Goal: Information Seeking & Learning: Learn about a topic

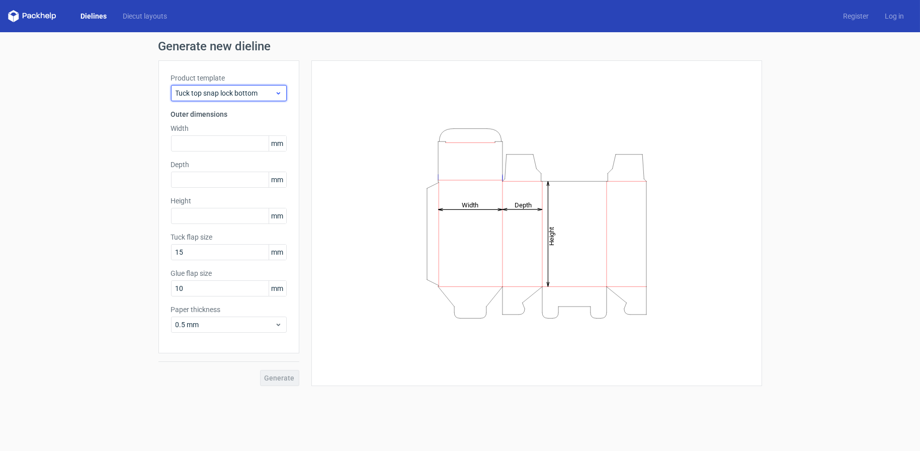
click at [216, 90] on span "Tuck top snap lock bottom" at bounding box center [225, 93] width 99 height 10
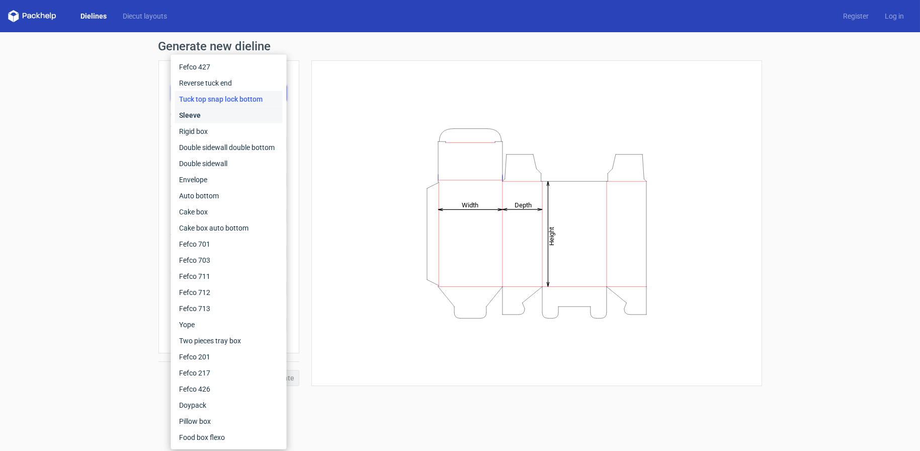
click at [192, 116] on div "Sleeve" at bounding box center [229, 115] width 108 height 16
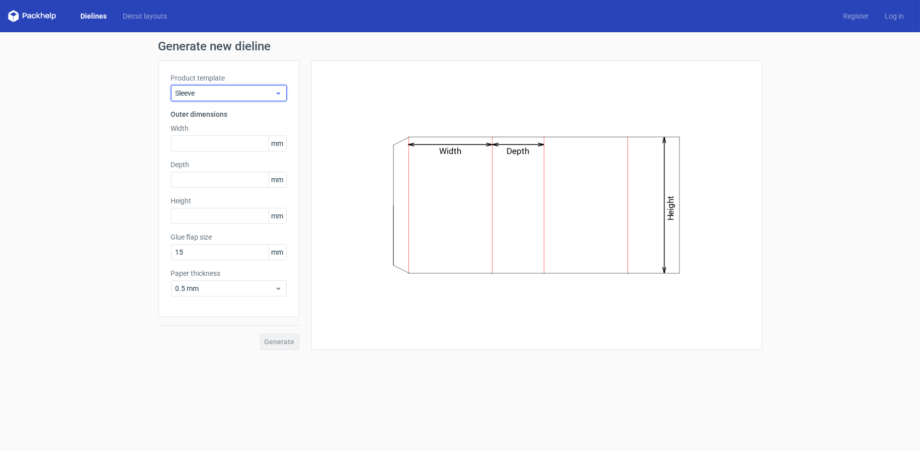
click at [204, 92] on span "Sleeve" at bounding box center [225, 93] width 99 height 10
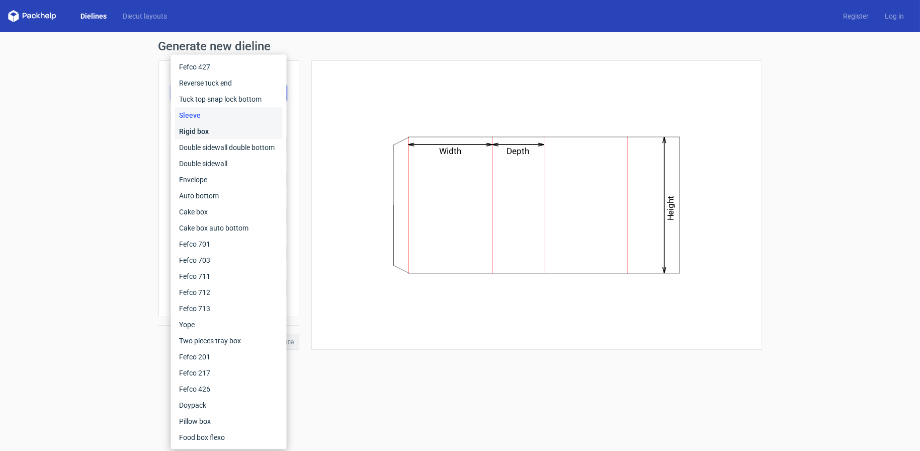
click at [198, 125] on div "Rigid box" at bounding box center [229, 131] width 108 height 16
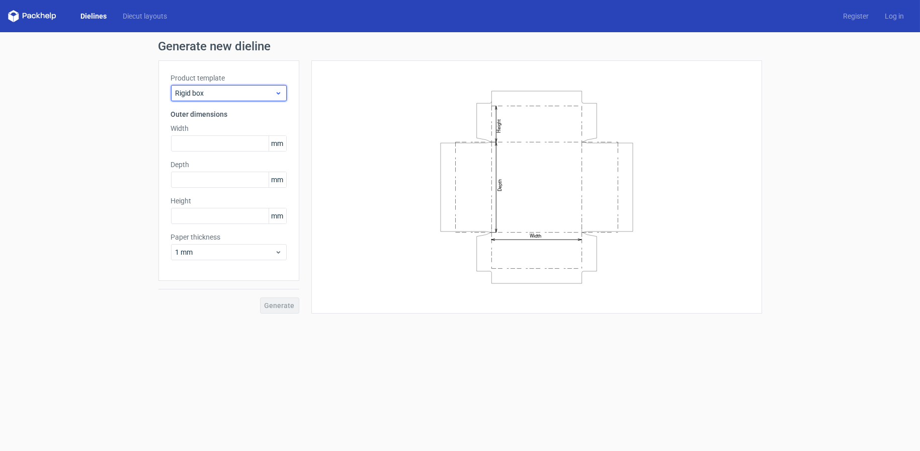
click at [220, 85] on div "Rigid box" at bounding box center [229, 93] width 116 height 16
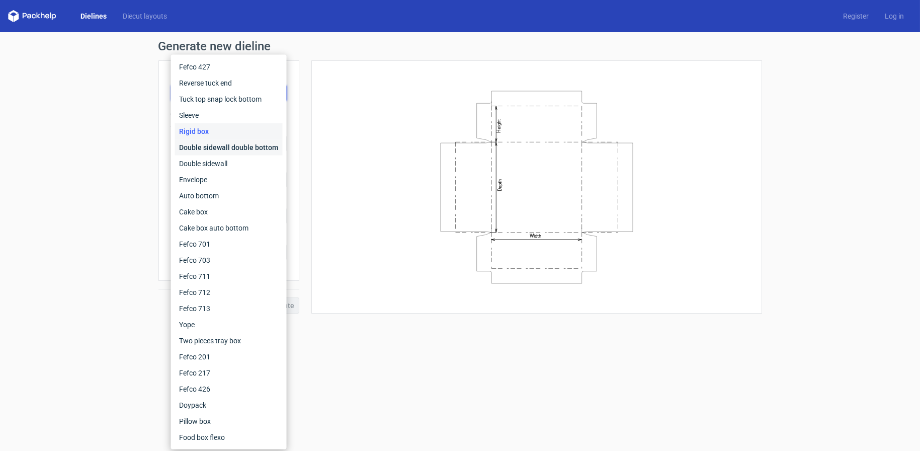
click at [208, 144] on div "Double sidewall double bottom" at bounding box center [229, 147] width 108 height 16
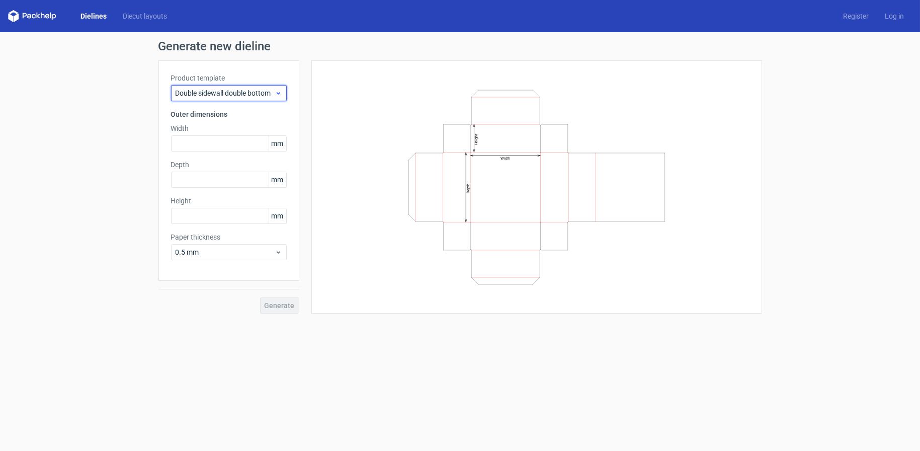
click at [244, 93] on span "Double sidewall double bottom" at bounding box center [225, 93] width 99 height 10
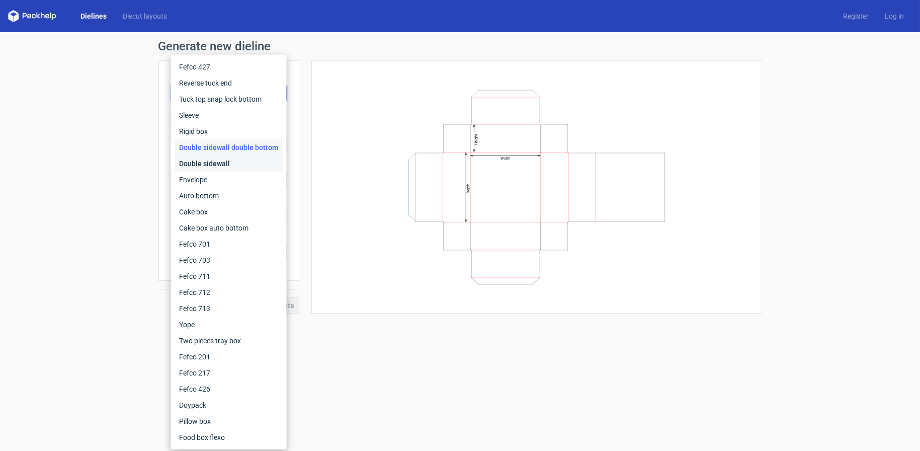
click at [218, 160] on div "Double sidewall" at bounding box center [229, 163] width 108 height 16
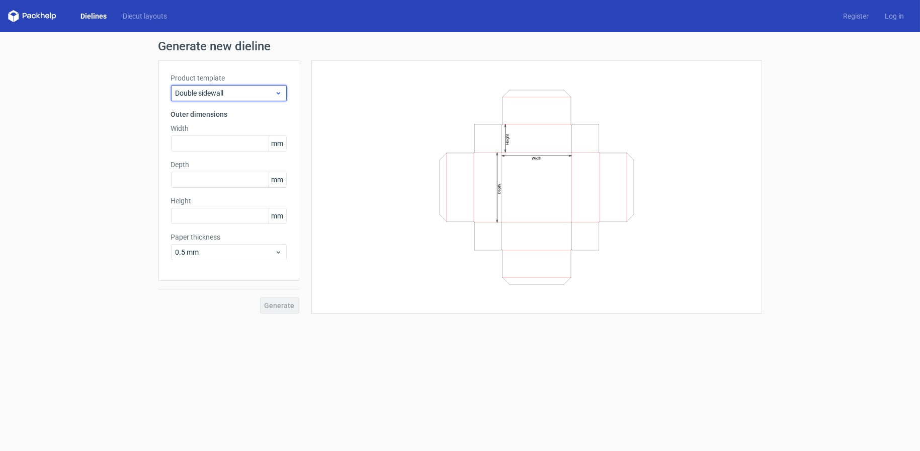
click at [254, 92] on span "Double sidewall" at bounding box center [225, 93] width 99 height 10
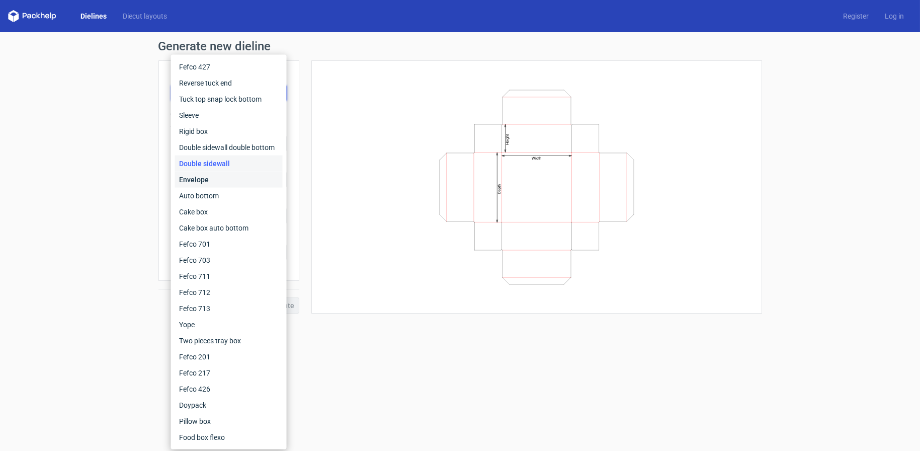
click at [211, 183] on div "Envelope" at bounding box center [229, 179] width 108 height 16
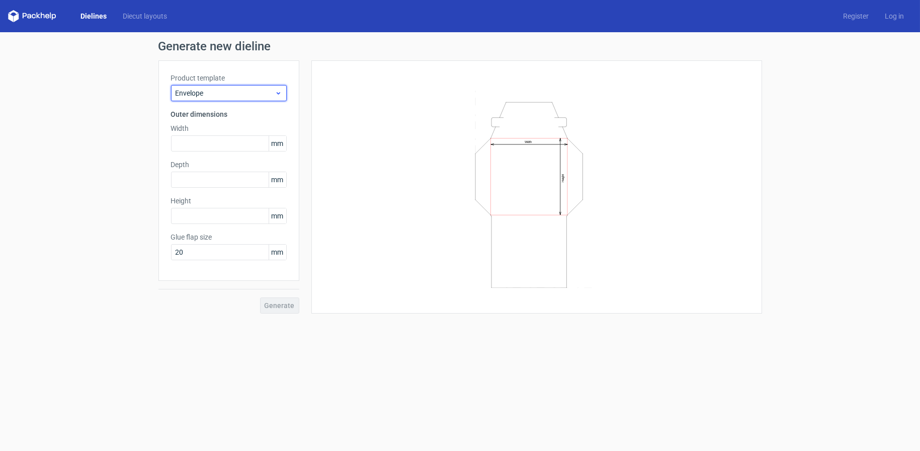
click at [248, 91] on span "Envelope" at bounding box center [225, 93] width 99 height 10
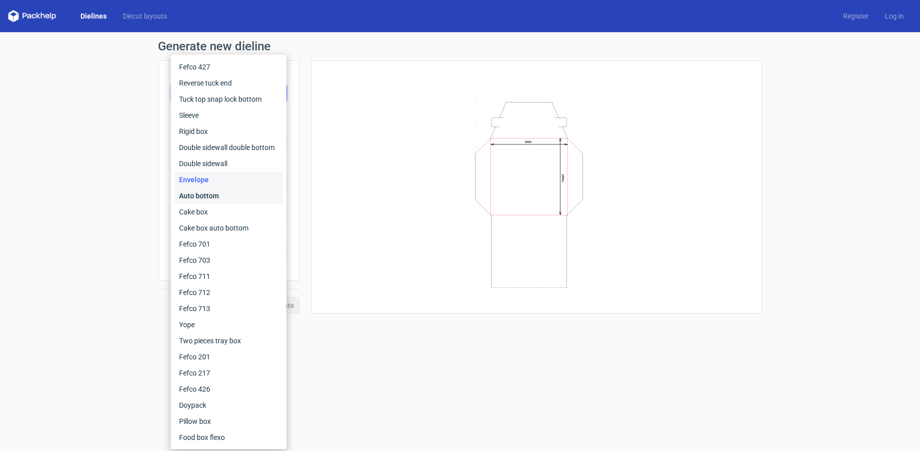
click at [205, 195] on div "Auto bottom" at bounding box center [229, 196] width 108 height 16
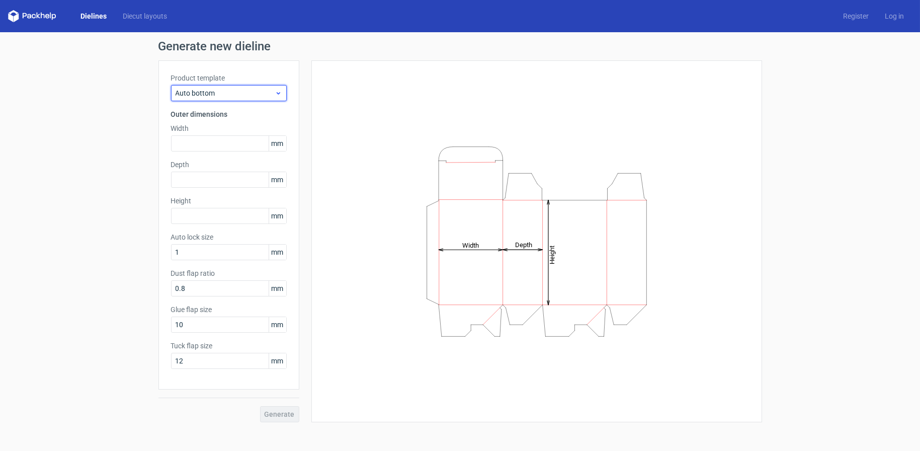
click at [240, 89] on span "Auto bottom" at bounding box center [225, 93] width 99 height 10
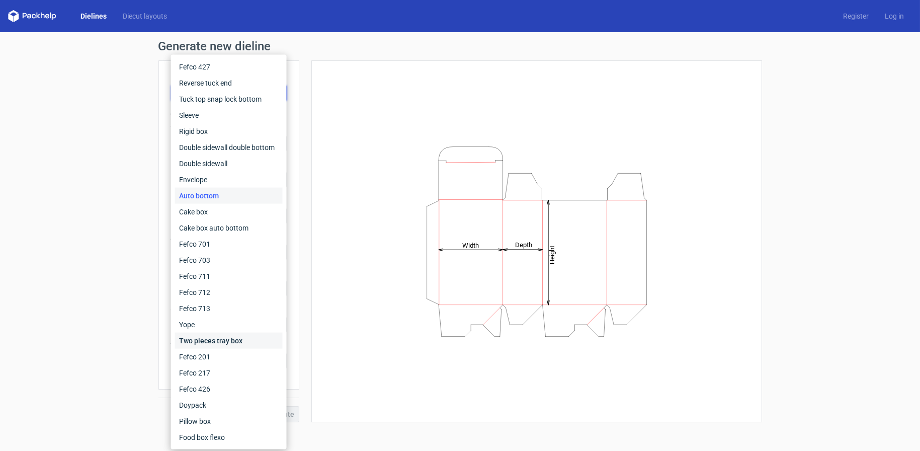
click at [217, 340] on div "Two pieces tray box" at bounding box center [229, 340] width 108 height 16
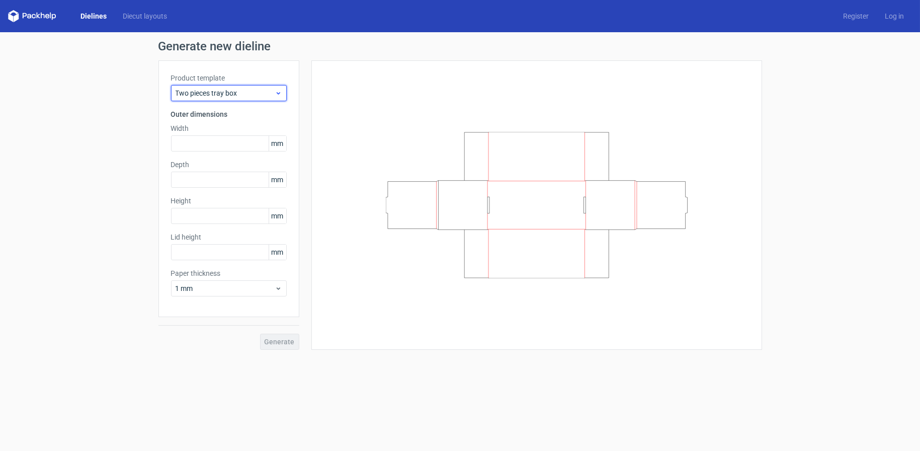
click at [255, 92] on span "Two pieces tray box" at bounding box center [225, 93] width 99 height 10
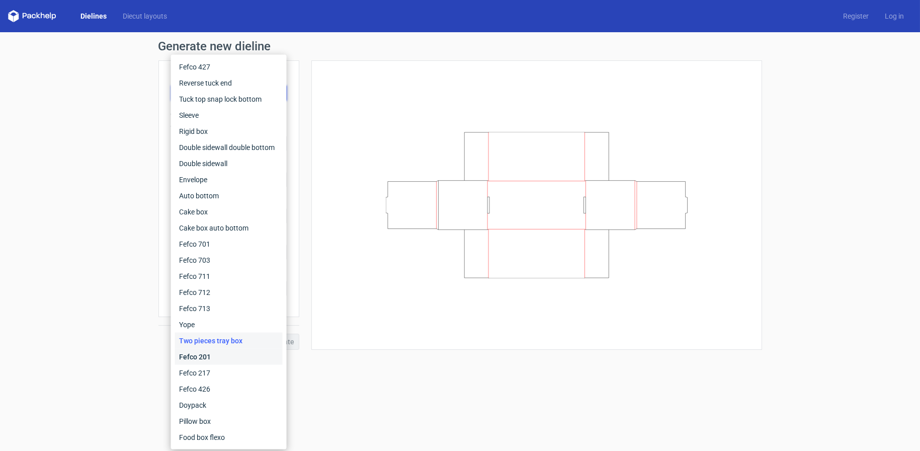
click at [197, 362] on div "Fefco 201" at bounding box center [229, 357] width 108 height 16
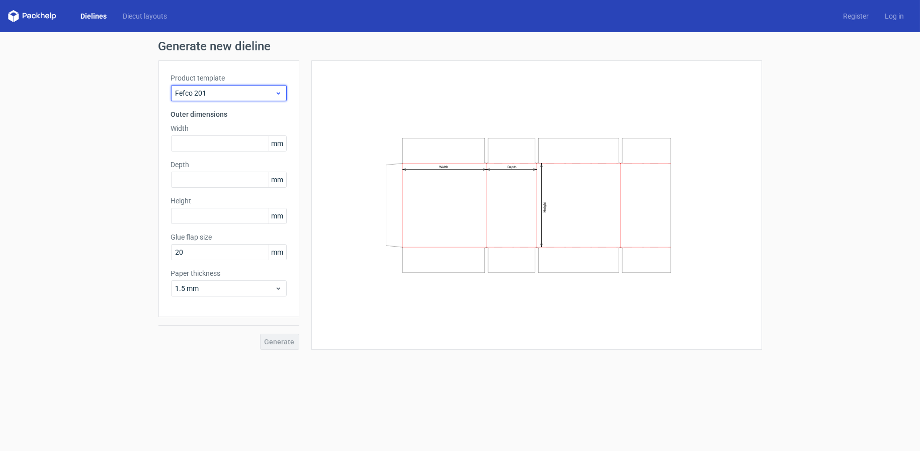
click at [235, 89] on span "Fefco 201" at bounding box center [225, 93] width 99 height 10
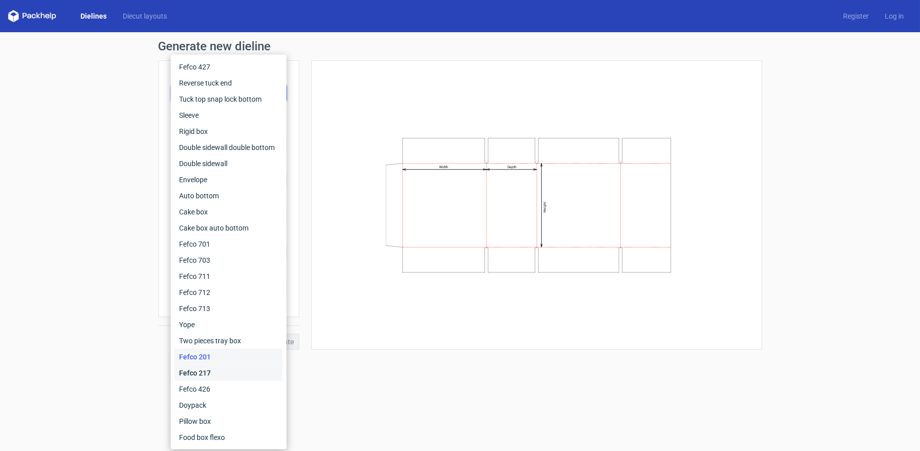
click at [201, 375] on div "Fefco 217" at bounding box center [229, 373] width 108 height 16
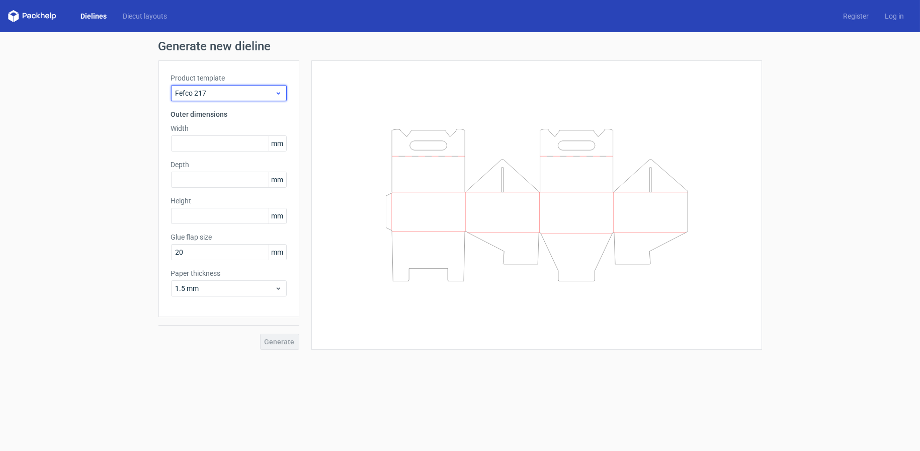
click at [237, 90] on span "Fefco 217" at bounding box center [225, 93] width 99 height 10
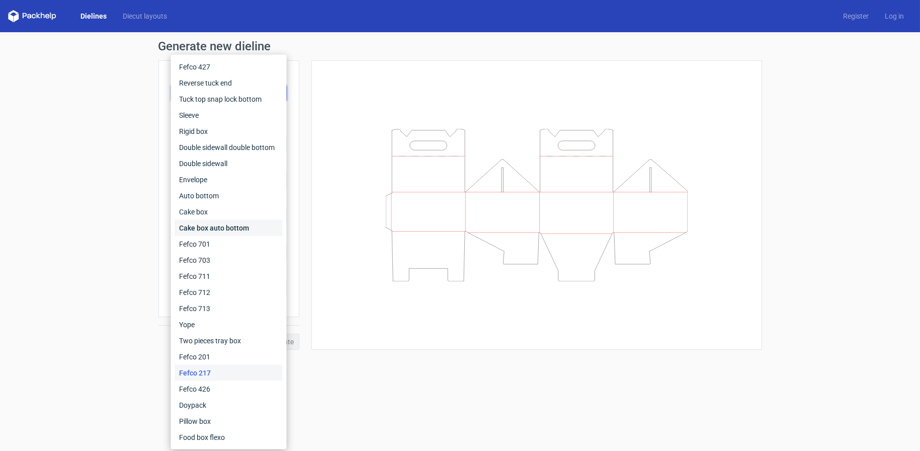
click at [220, 224] on div "Cake box auto bottom" at bounding box center [229, 228] width 108 height 16
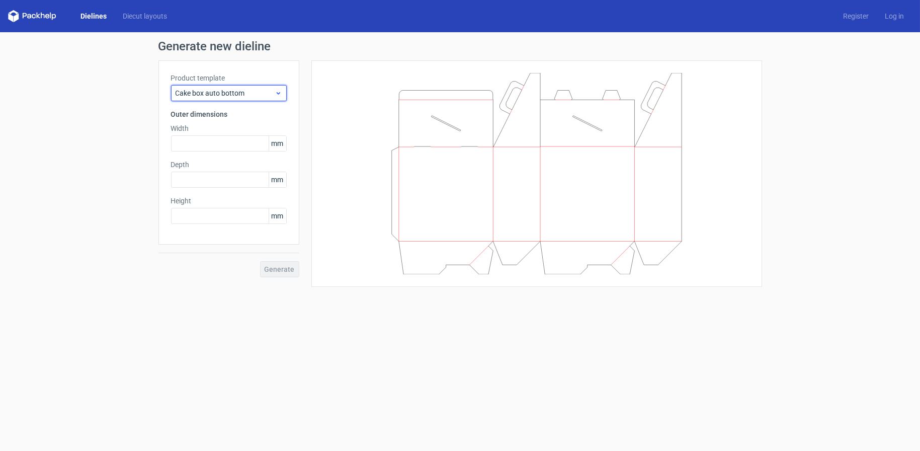
click at [249, 90] on span "Cake box auto bottom" at bounding box center [225, 93] width 99 height 10
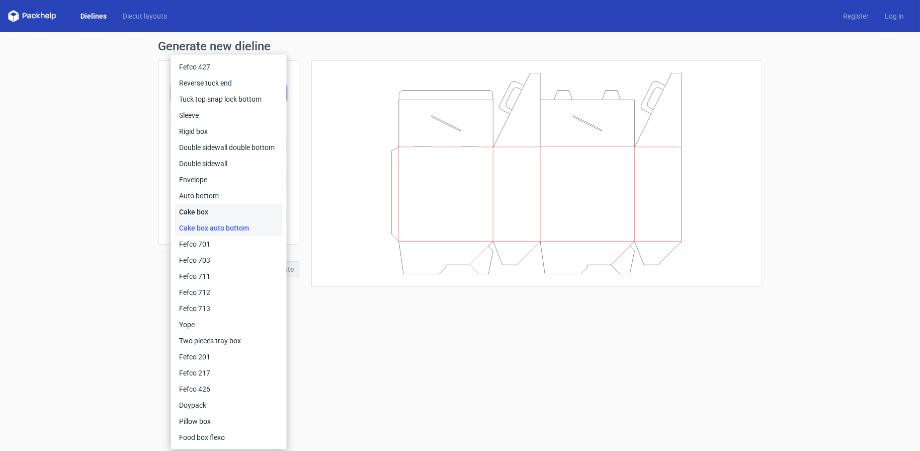
click at [212, 209] on div "Cake box" at bounding box center [229, 212] width 108 height 16
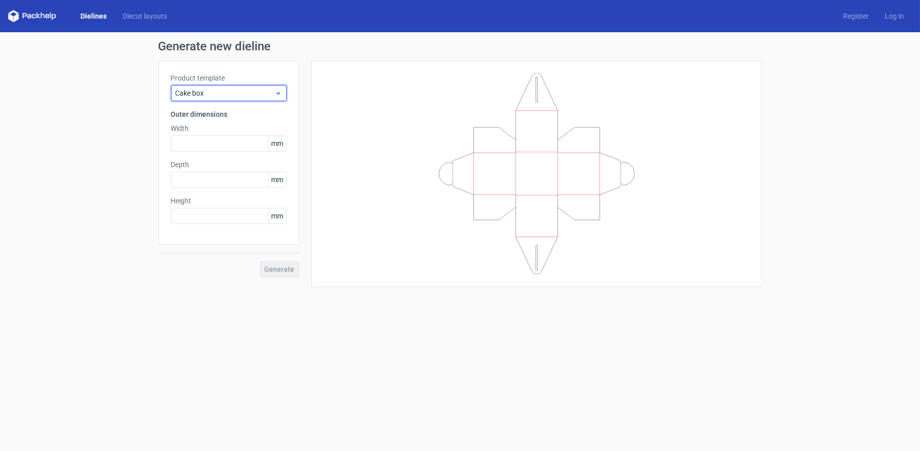
click at [248, 94] on span "Cake box" at bounding box center [225, 93] width 99 height 10
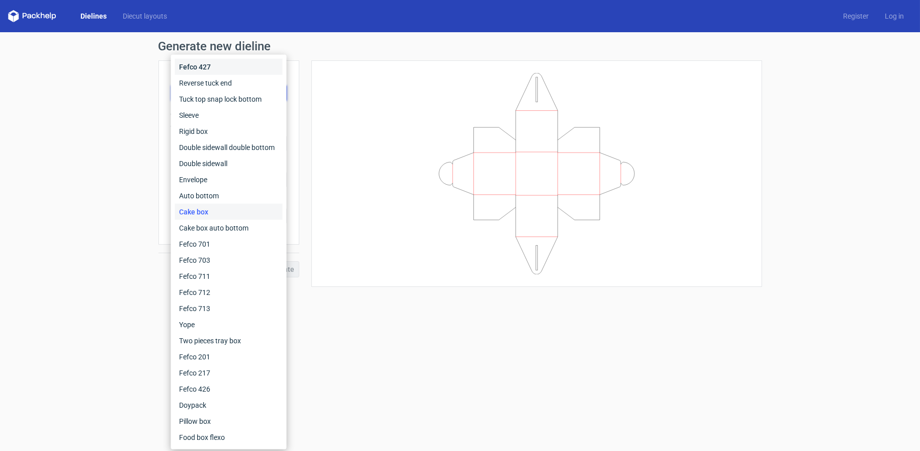
click at [232, 67] on div "Fefco 427" at bounding box center [229, 67] width 108 height 16
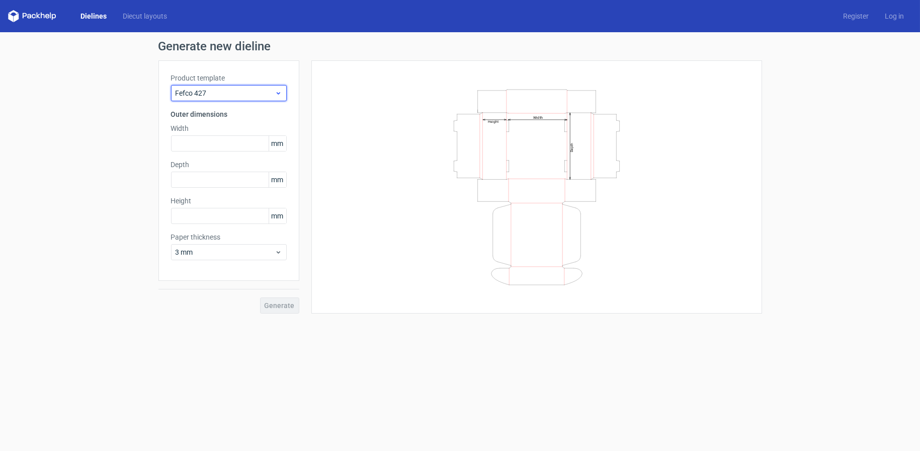
click at [262, 92] on span "Fefco 427" at bounding box center [225, 93] width 99 height 10
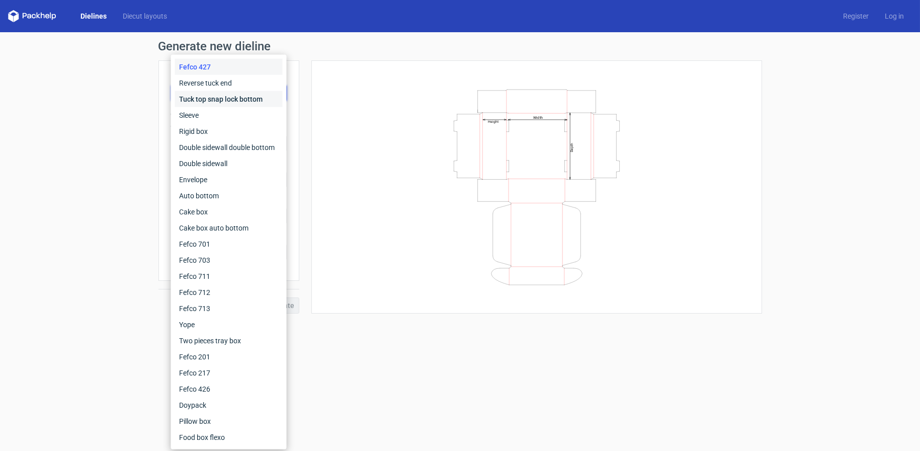
click at [220, 91] on div "Tuck top snap lock bottom" at bounding box center [229, 99] width 108 height 16
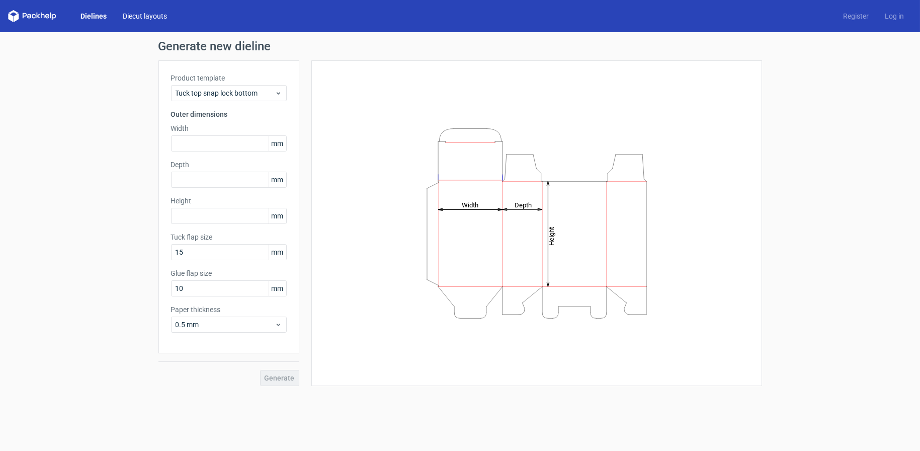
click at [143, 12] on link "Diecut layouts" at bounding box center [145, 16] width 60 height 10
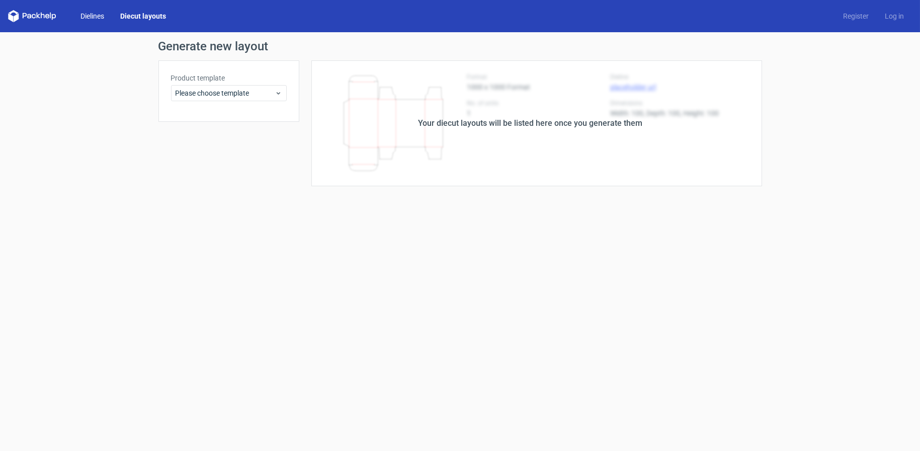
click at [100, 15] on link "Dielines" at bounding box center [92, 16] width 40 height 10
click at [96, 14] on link "Dielines" at bounding box center [92, 16] width 40 height 10
